Goal: Task Accomplishment & Management: Manage account settings

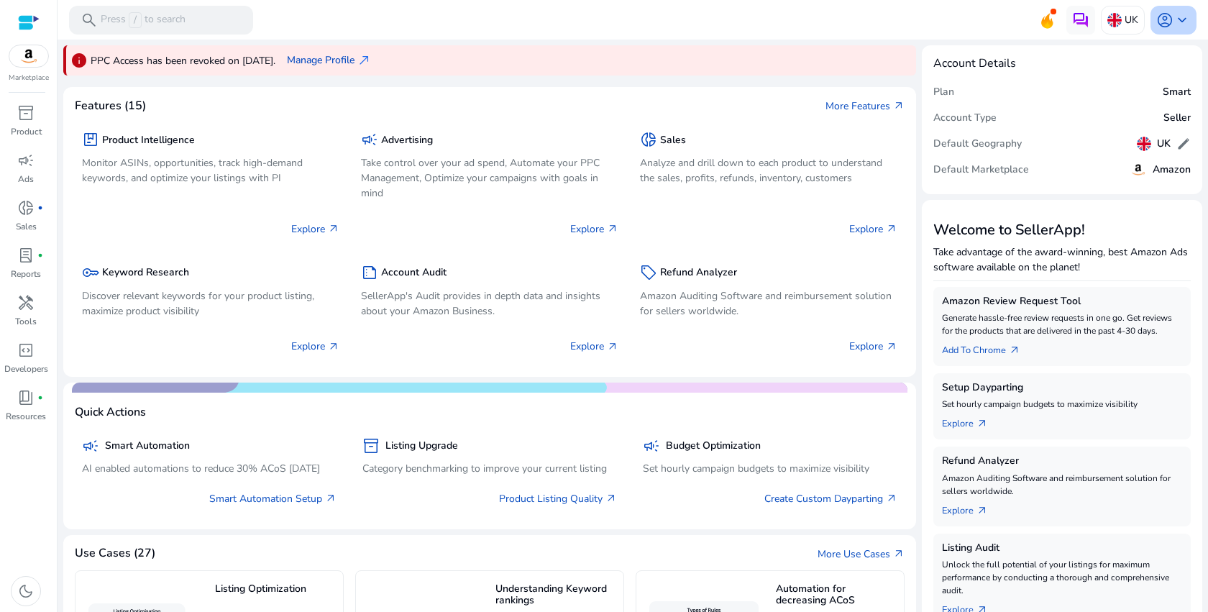
click at [1179, 25] on span "keyboard_arrow_down" at bounding box center [1181, 20] width 17 height 17
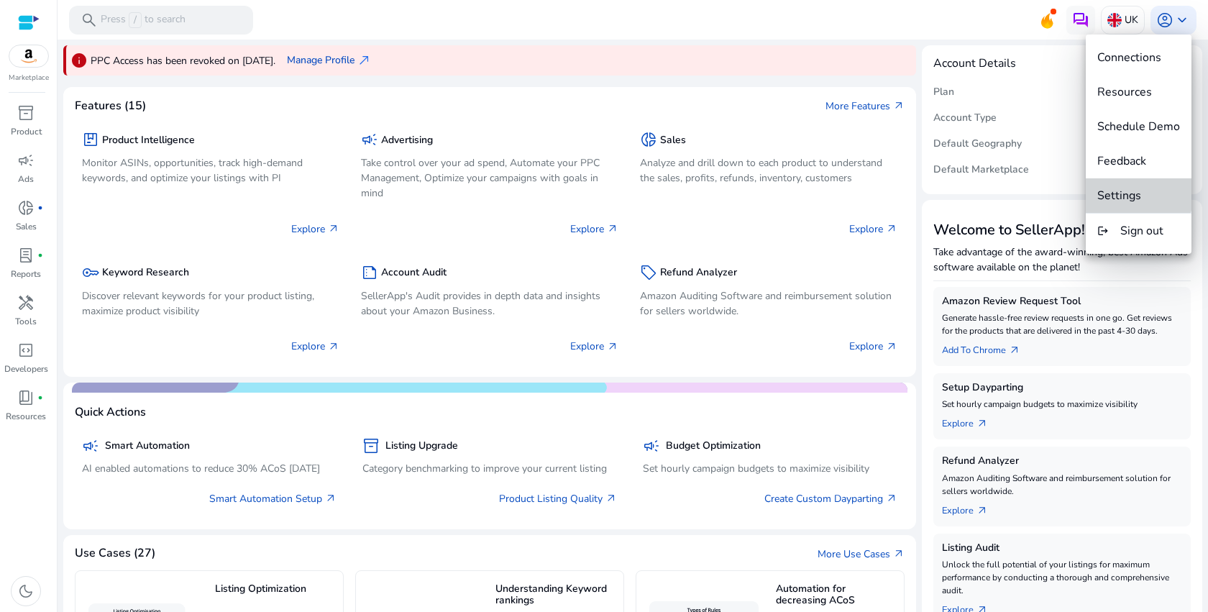
click at [1120, 188] on span "Settings" at bounding box center [1119, 196] width 44 height 16
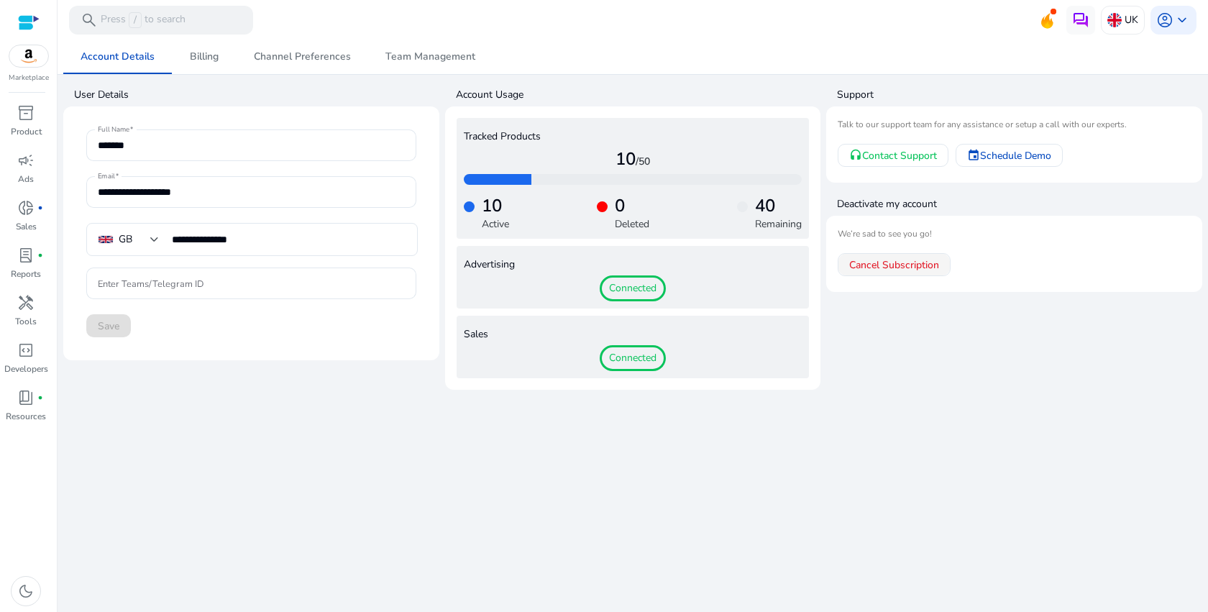
click at [909, 264] on span "Cancel Subscription" at bounding box center [894, 264] width 90 height 15
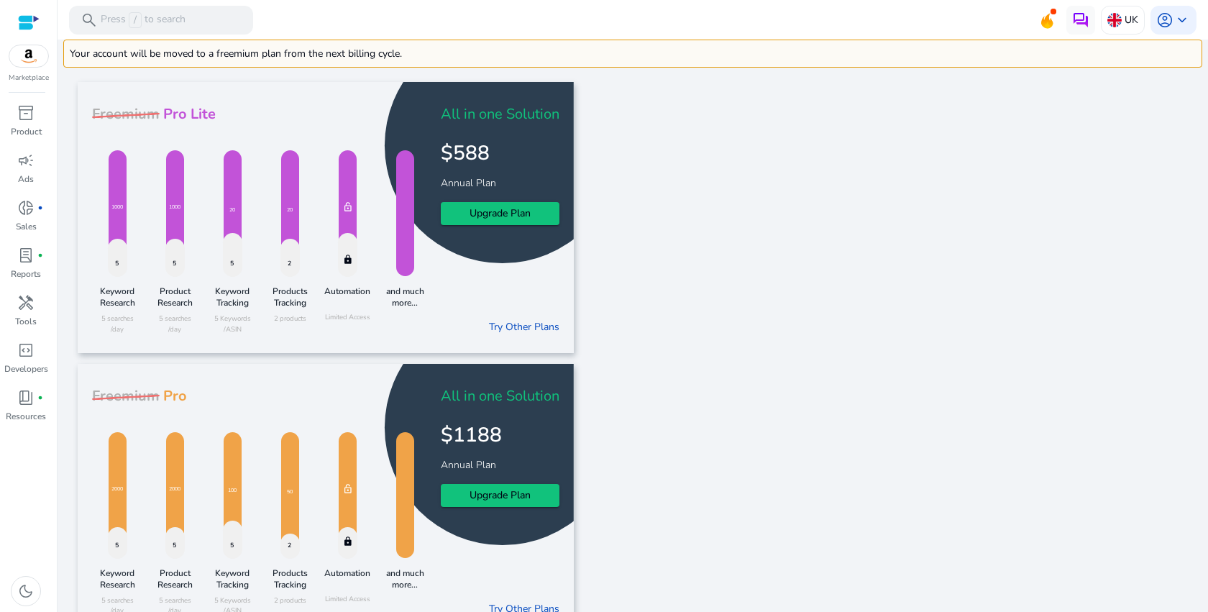
scroll to position [212, 0]
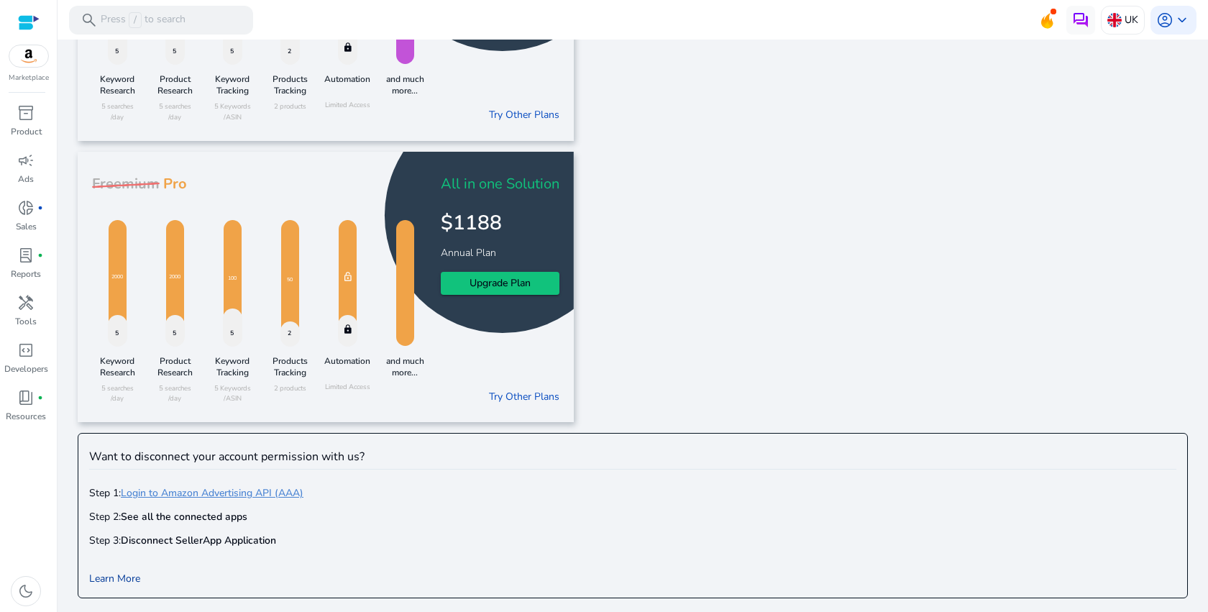
click at [138, 576] on link "Learn More" at bounding box center [114, 579] width 51 height 14
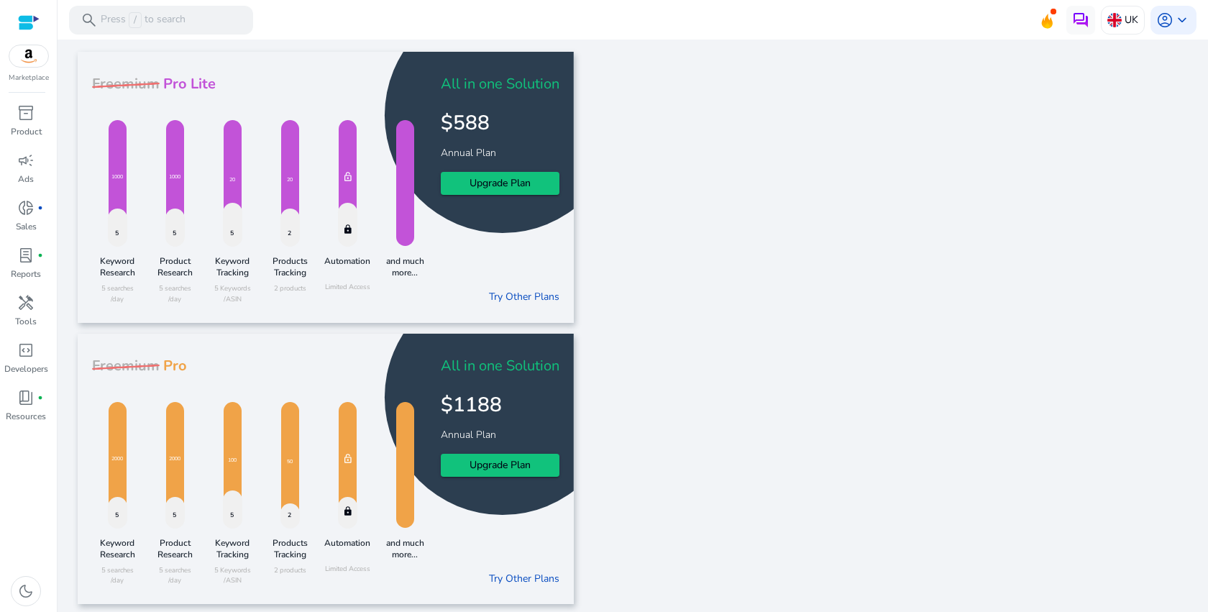
scroll to position [0, 0]
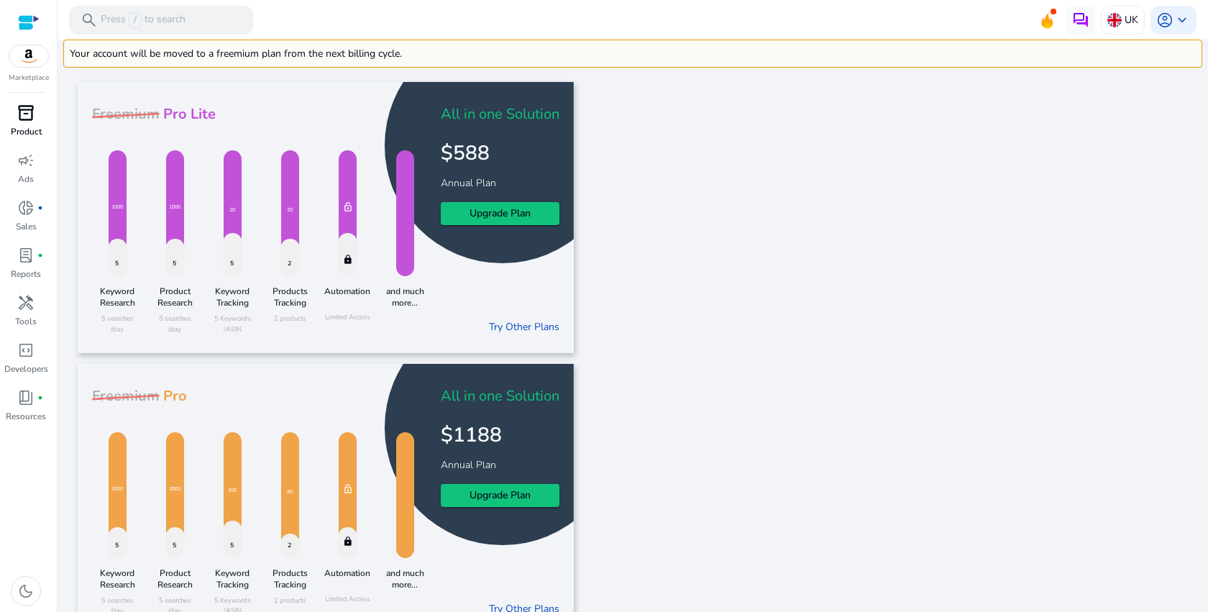
click at [26, 122] on span "inventory_2" at bounding box center [25, 112] width 17 height 17
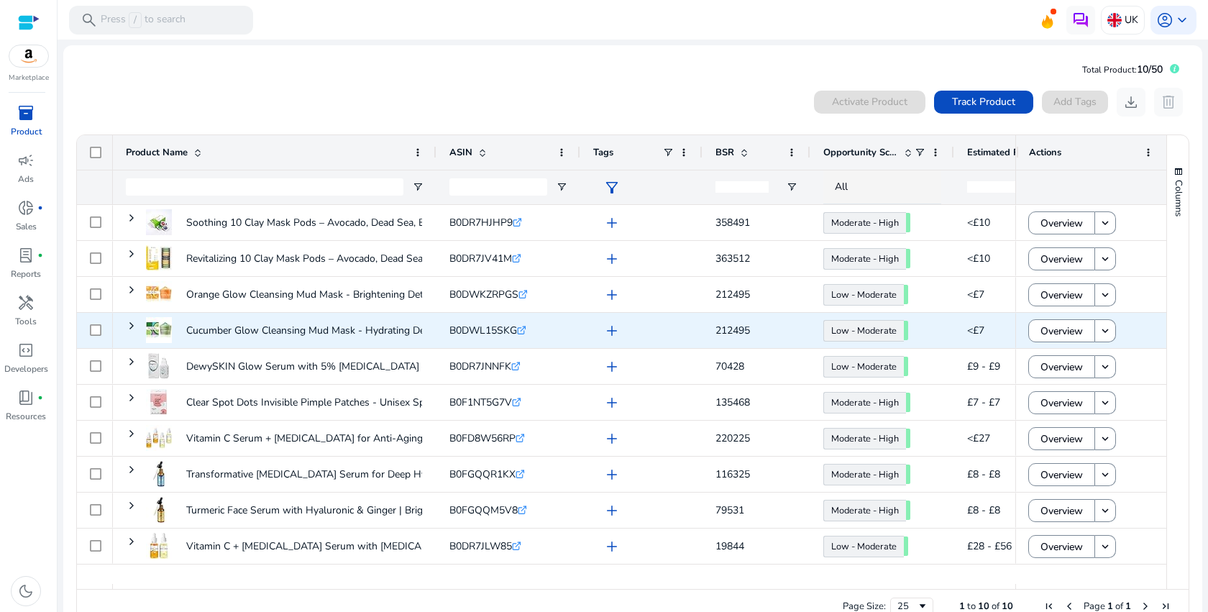
scroll to position [31, 0]
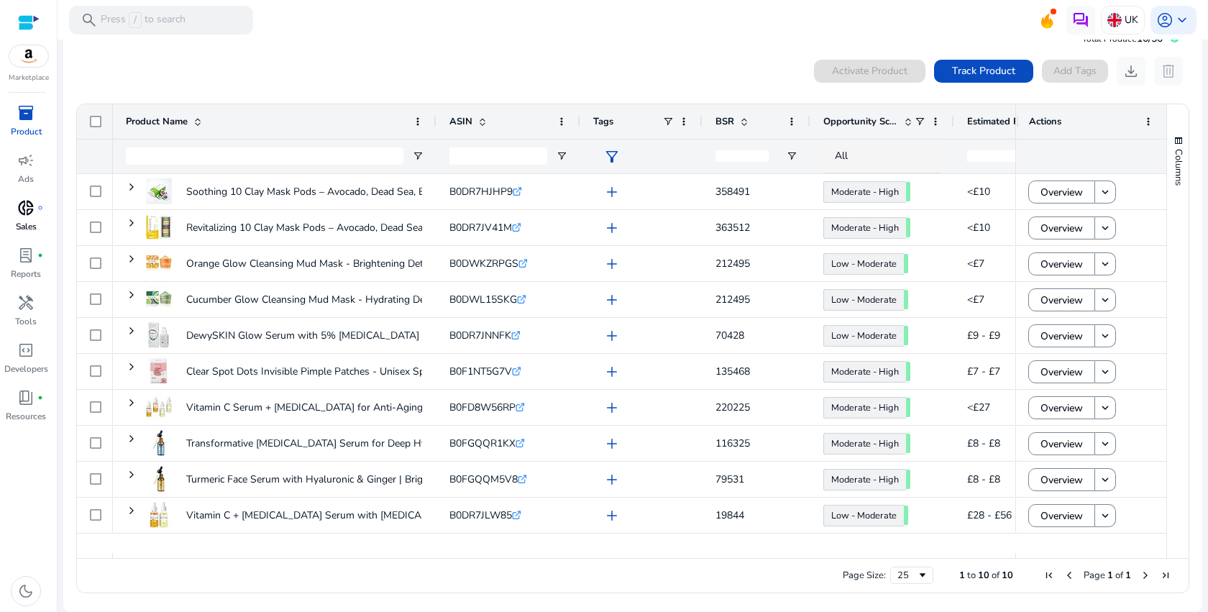
click at [32, 216] on span "donut_small" at bounding box center [25, 207] width 17 height 17
